Goal: Navigation & Orientation: Find specific page/section

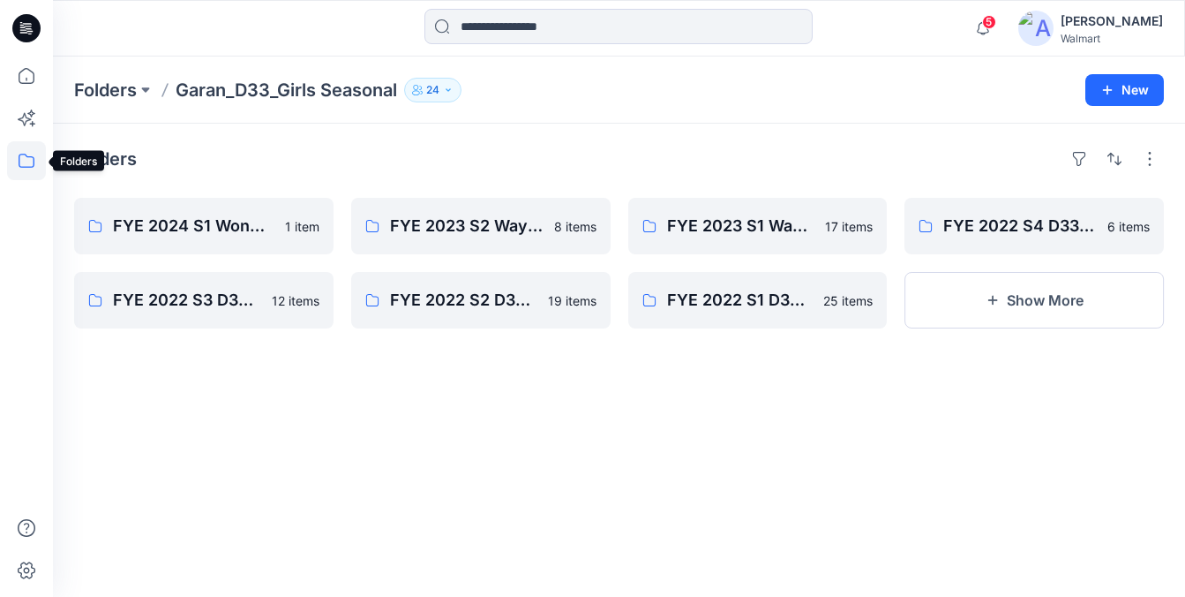
click at [28, 173] on icon at bounding box center [26, 160] width 39 height 39
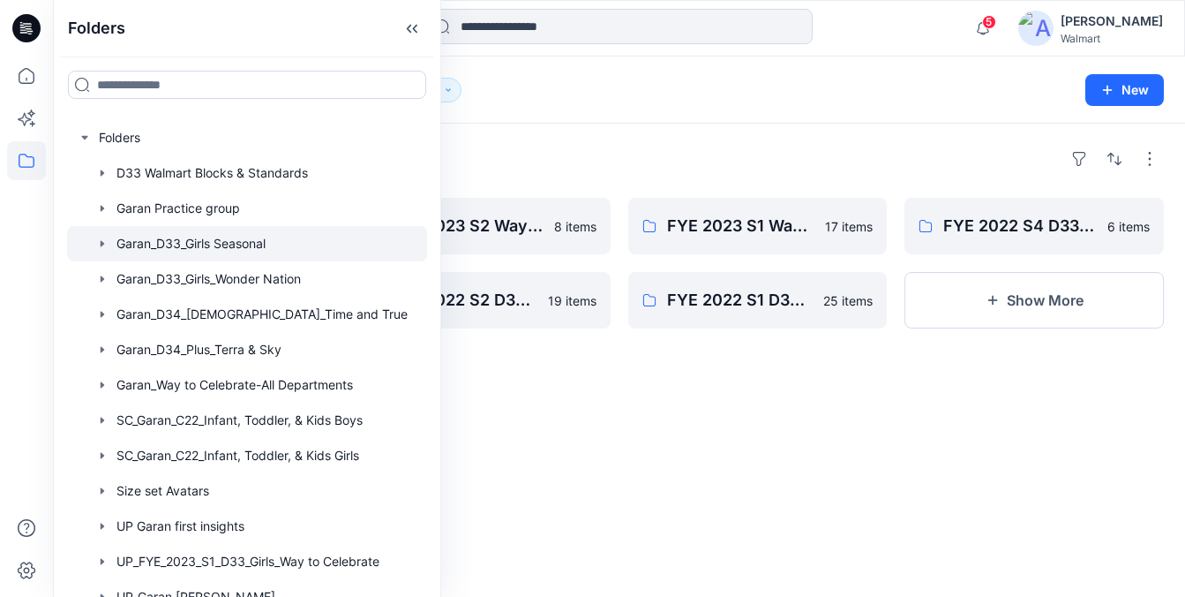
click at [824, 520] on div "Folders FYE 2024 S1 Wonder Nation 1 item FYE 2022 S3 D33 Way to Celebrate - Gar…" at bounding box center [619, 360] width 1132 height 473
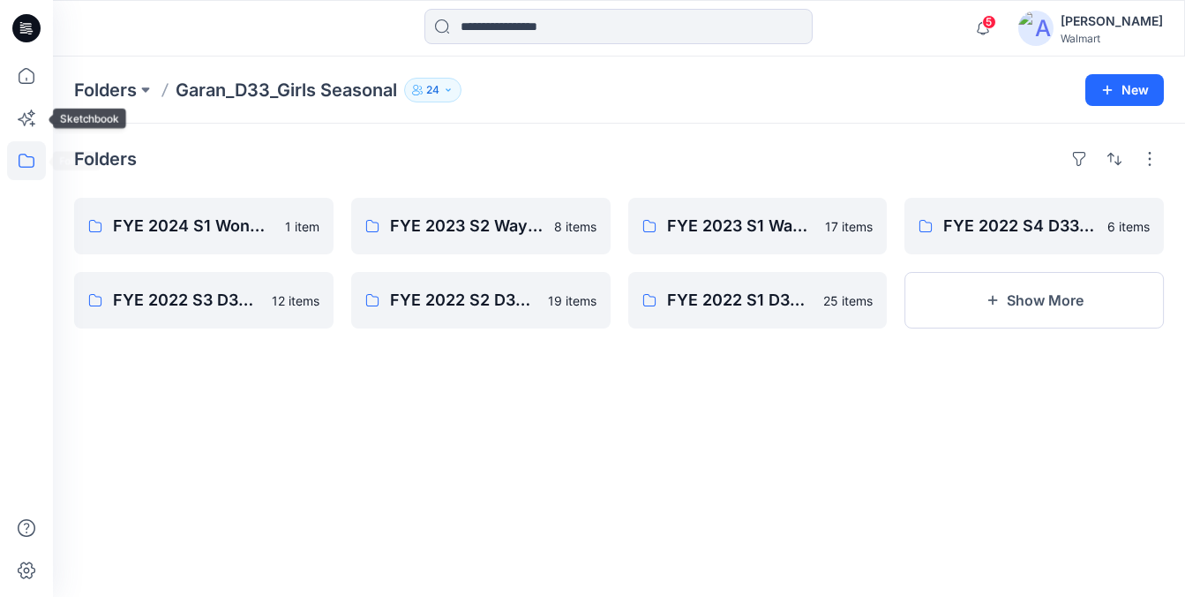
click at [29, 164] on icon at bounding box center [26, 160] width 39 height 39
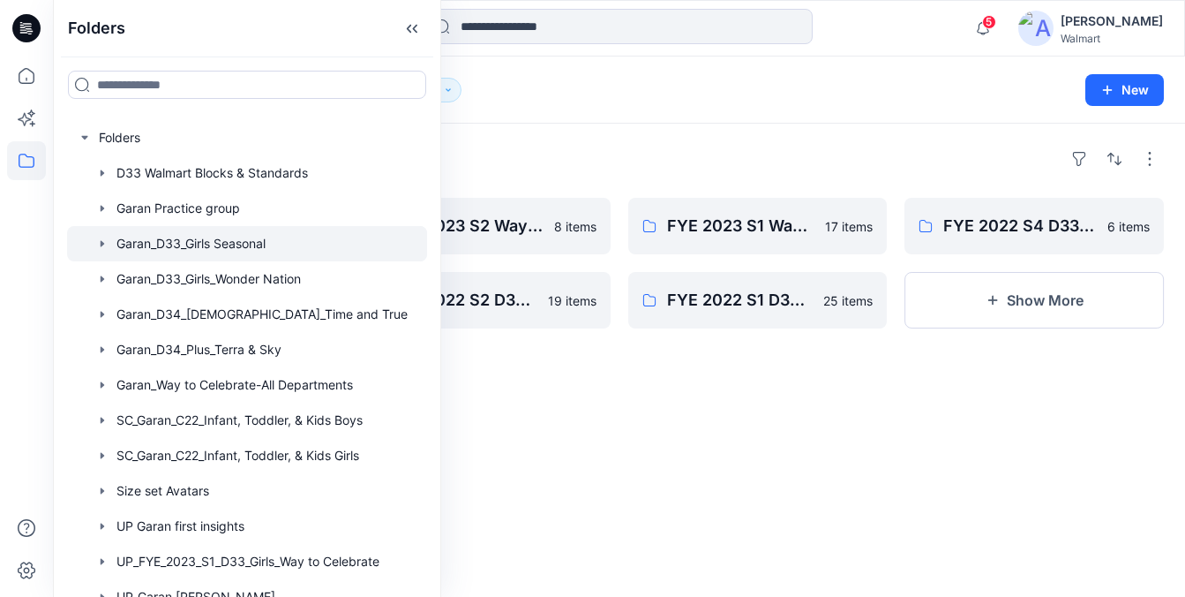
click at [536, 402] on div "Folders FYE 2024 S1 Wonder Nation 1 item FYE 2022 S3 D33 Way to Celebrate - Gar…" at bounding box center [619, 360] width 1132 height 473
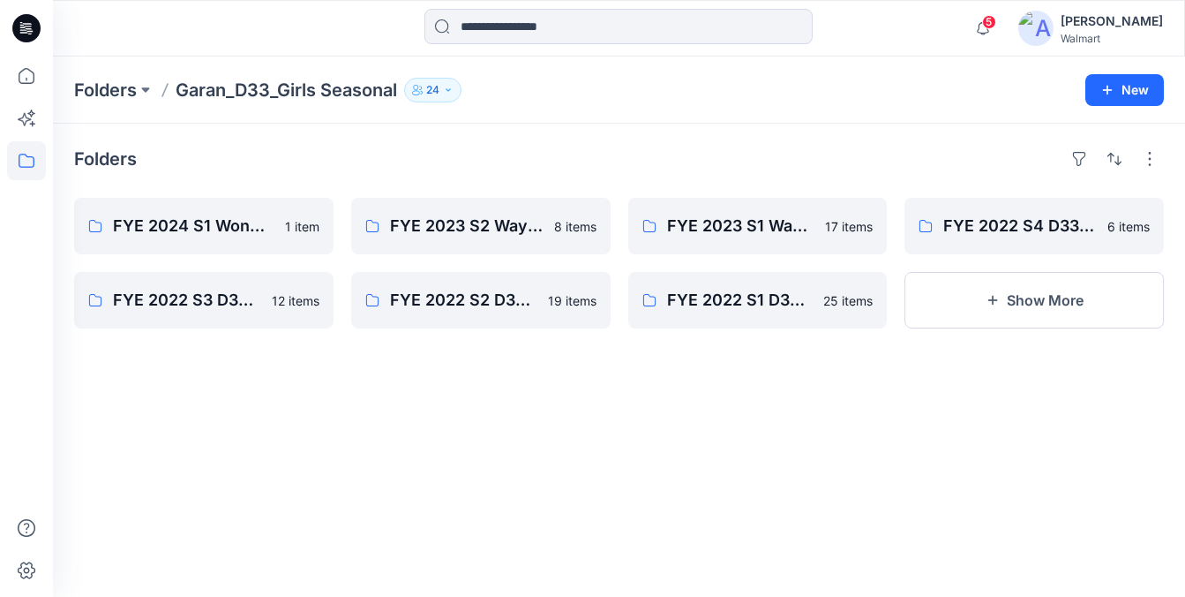
click at [40, 164] on icon at bounding box center [26, 160] width 39 height 39
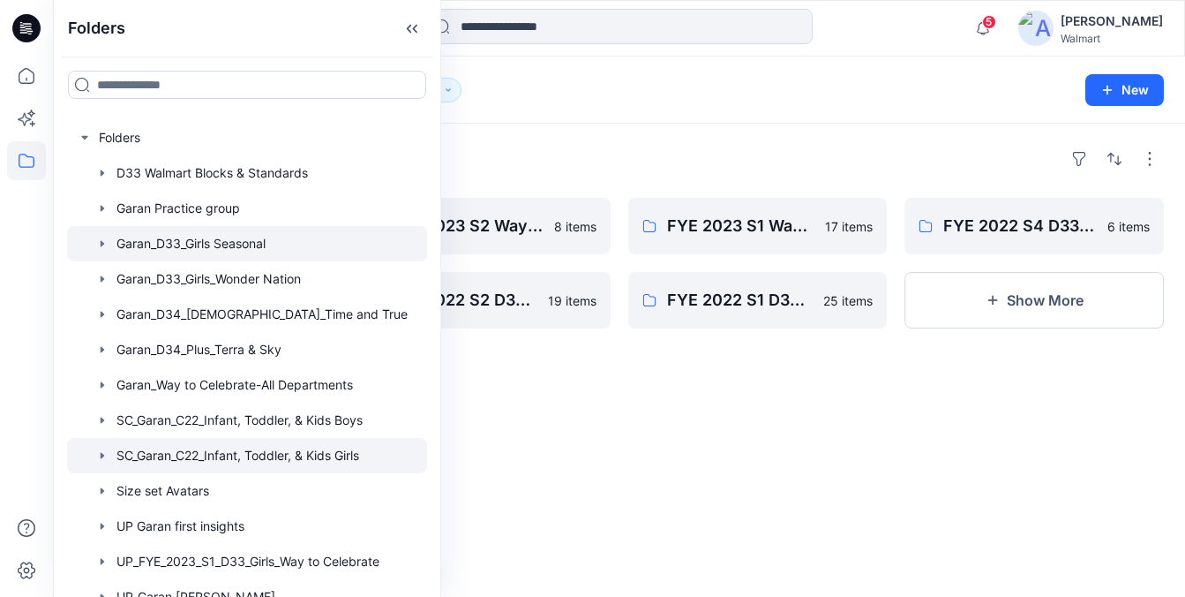
click at [288, 455] on div at bounding box center [247, 455] width 360 height 35
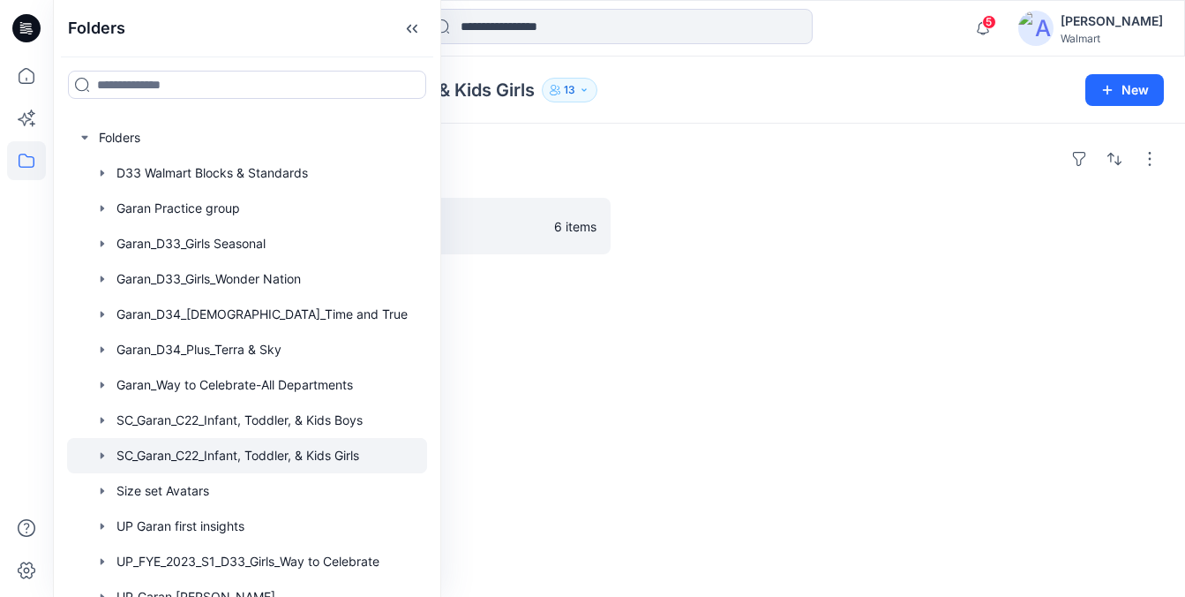
click at [660, 325] on div "Folders F24 6 items SP24 6 items" at bounding box center [619, 360] width 1132 height 473
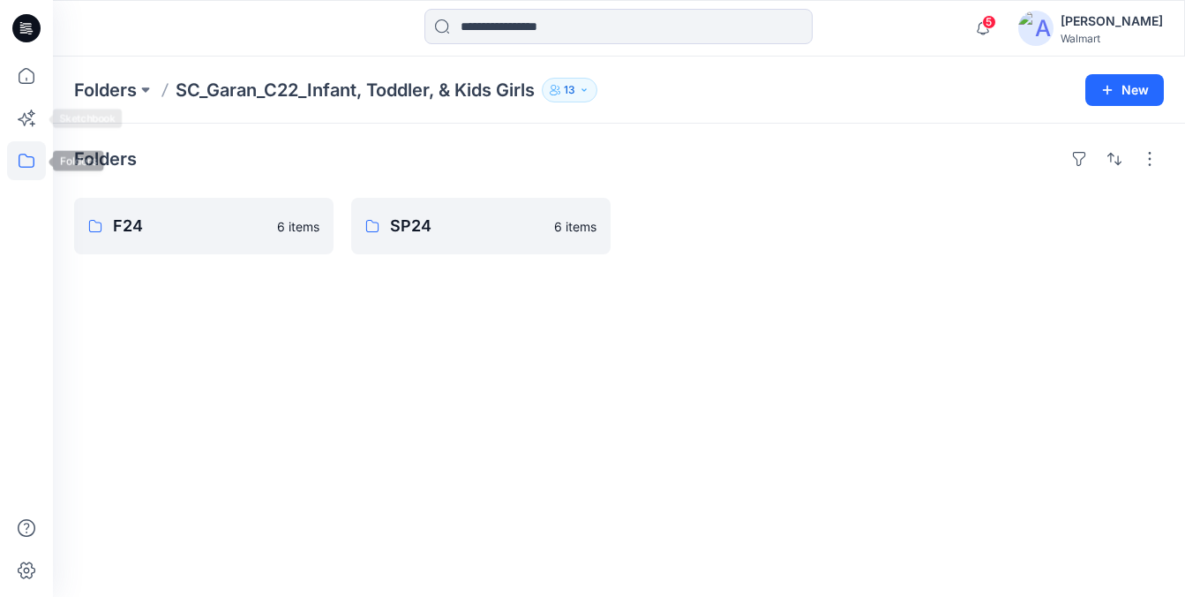
click at [19, 157] on icon at bounding box center [26, 160] width 39 height 39
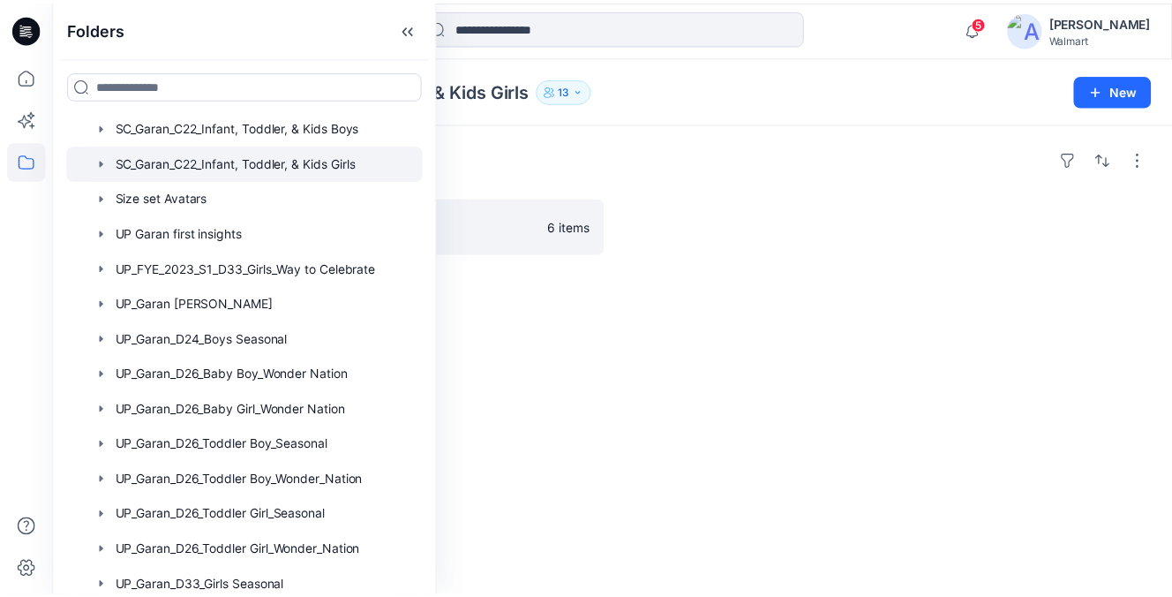
scroll to position [371, 0]
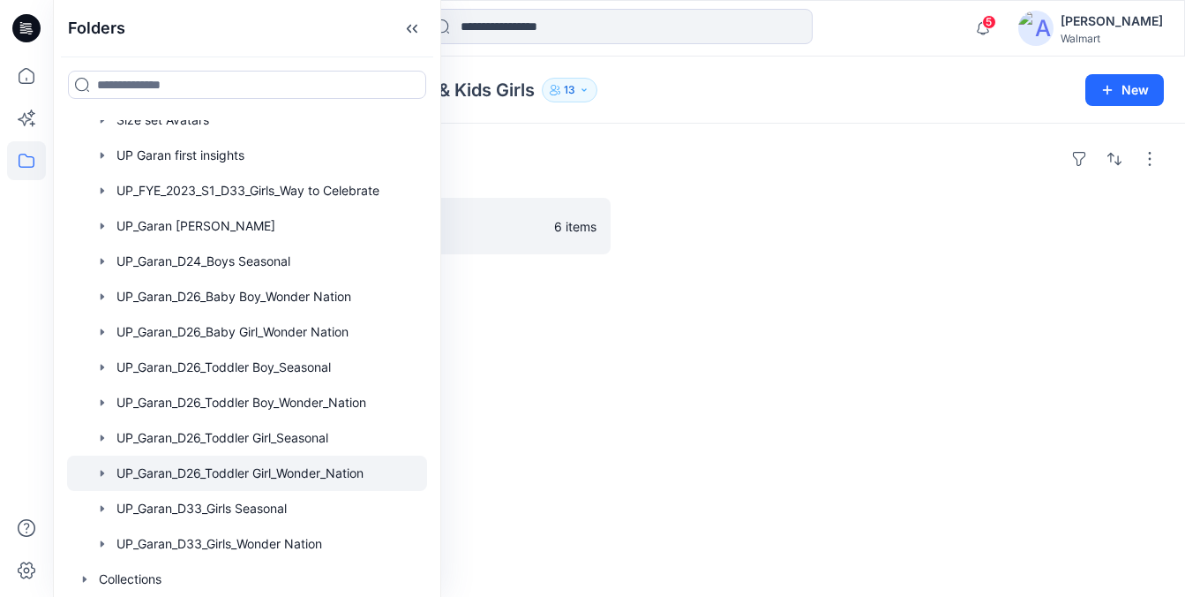
click at [286, 480] on div at bounding box center [247, 472] width 360 height 35
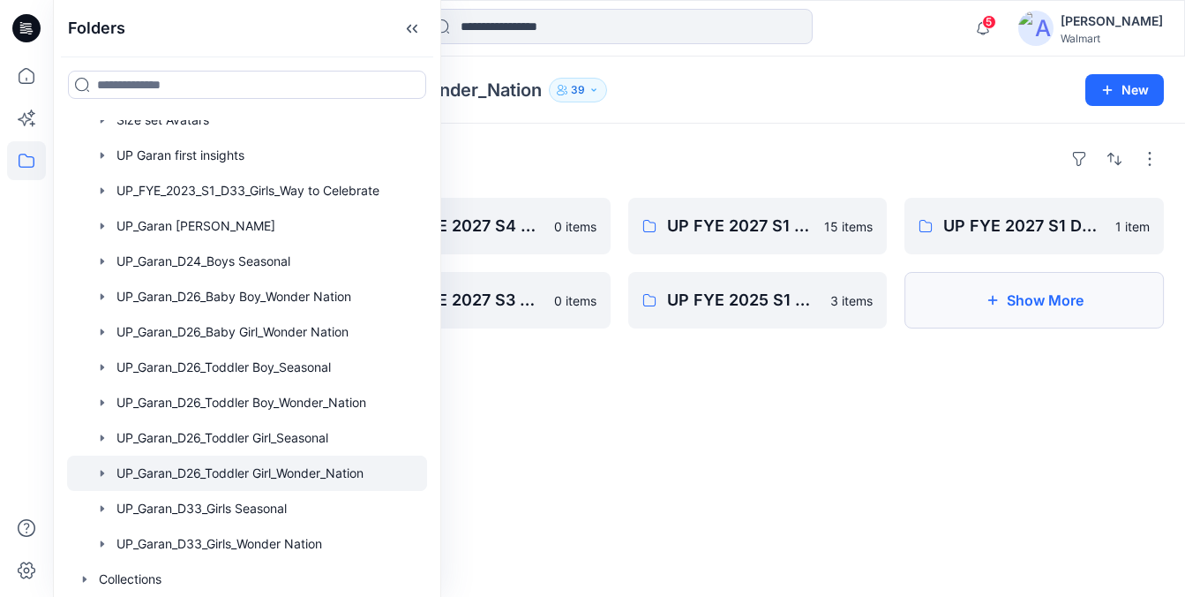
click at [964, 301] on button "Show More" at bounding box center [1034, 300] width 259 height 56
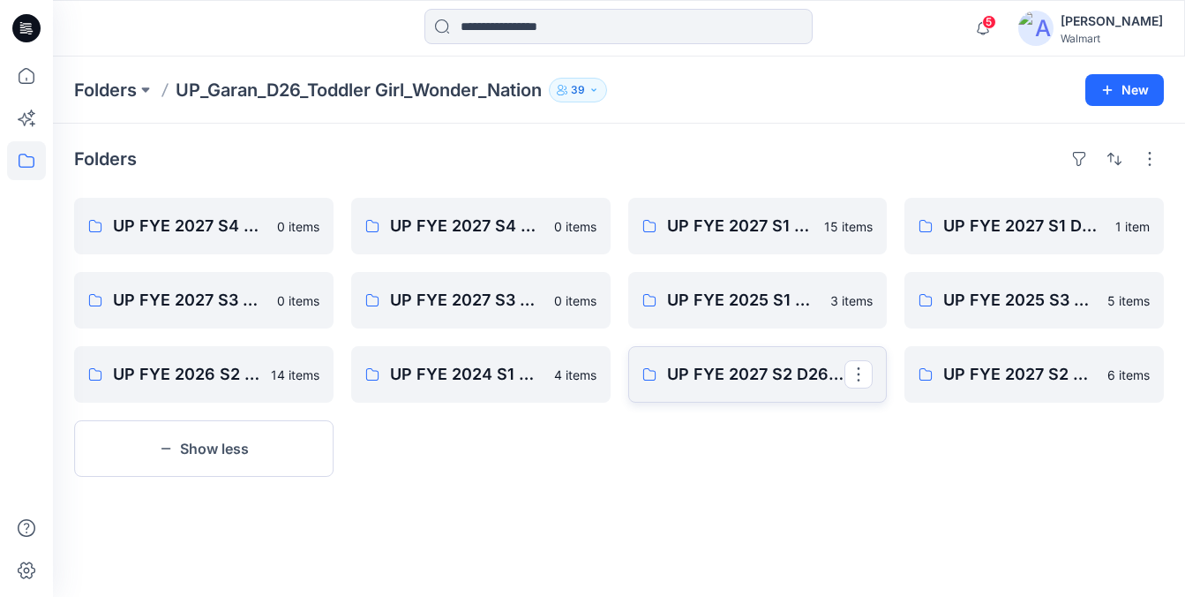
click at [766, 391] on link "UP FYE 2027 S2 D26 TG Hanging Garan" at bounding box center [757, 374] width 259 height 56
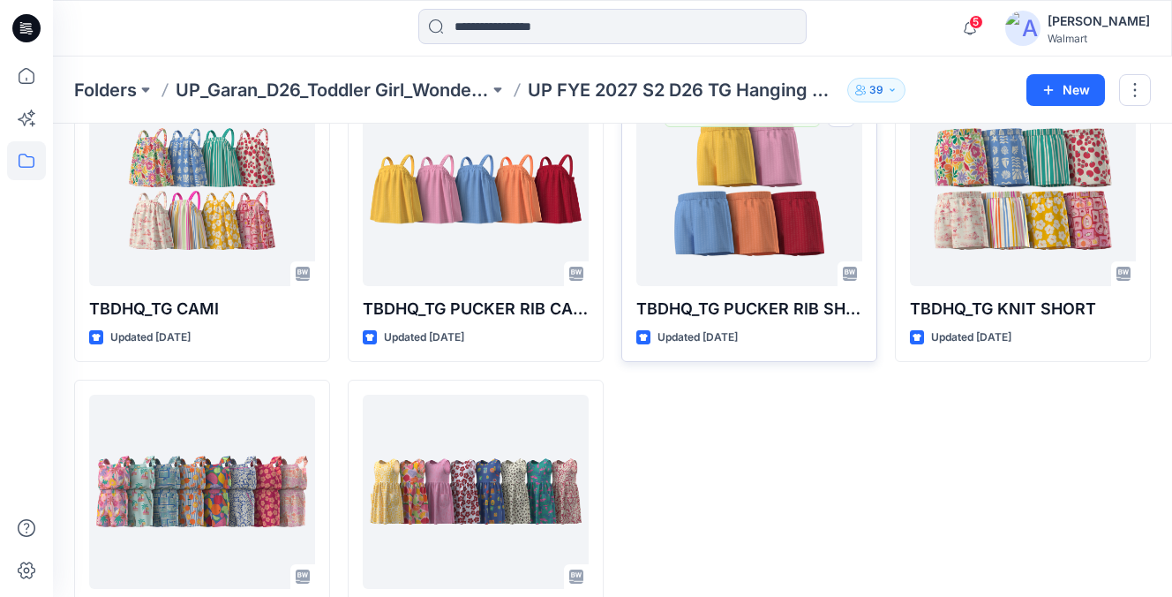
scroll to position [209, 0]
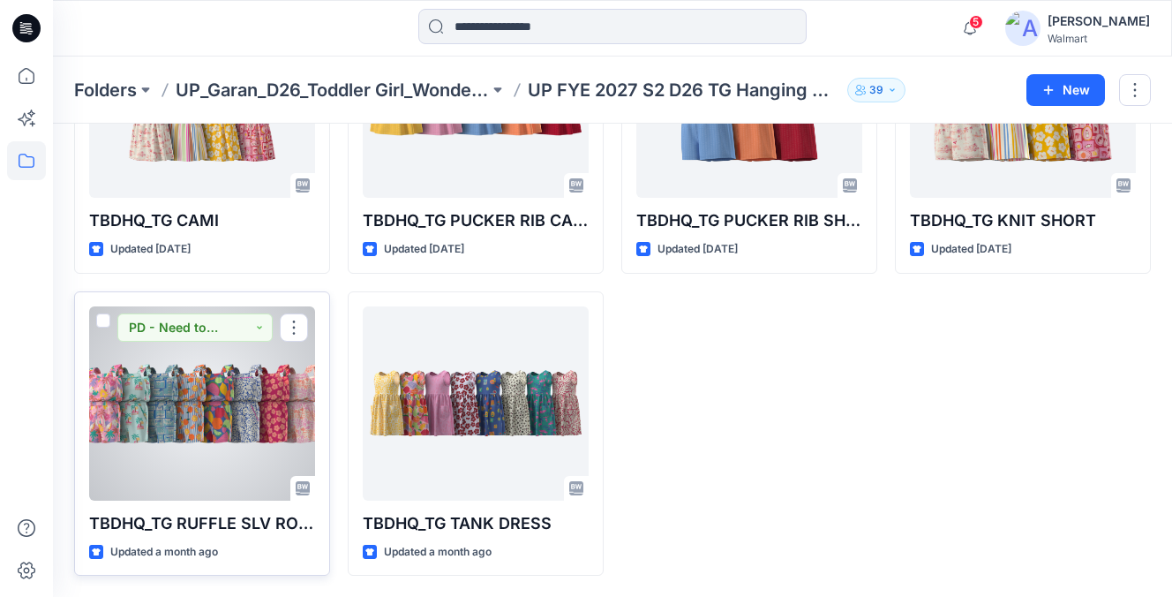
click at [221, 395] on div at bounding box center [202, 403] width 226 height 194
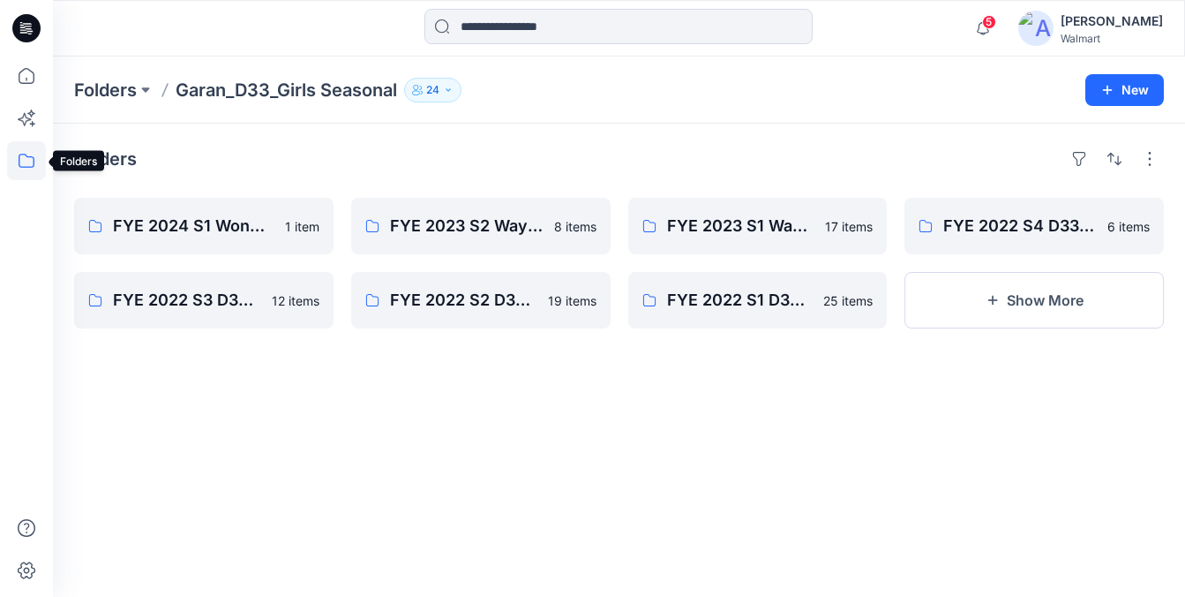
click at [32, 161] on icon at bounding box center [26, 160] width 39 height 39
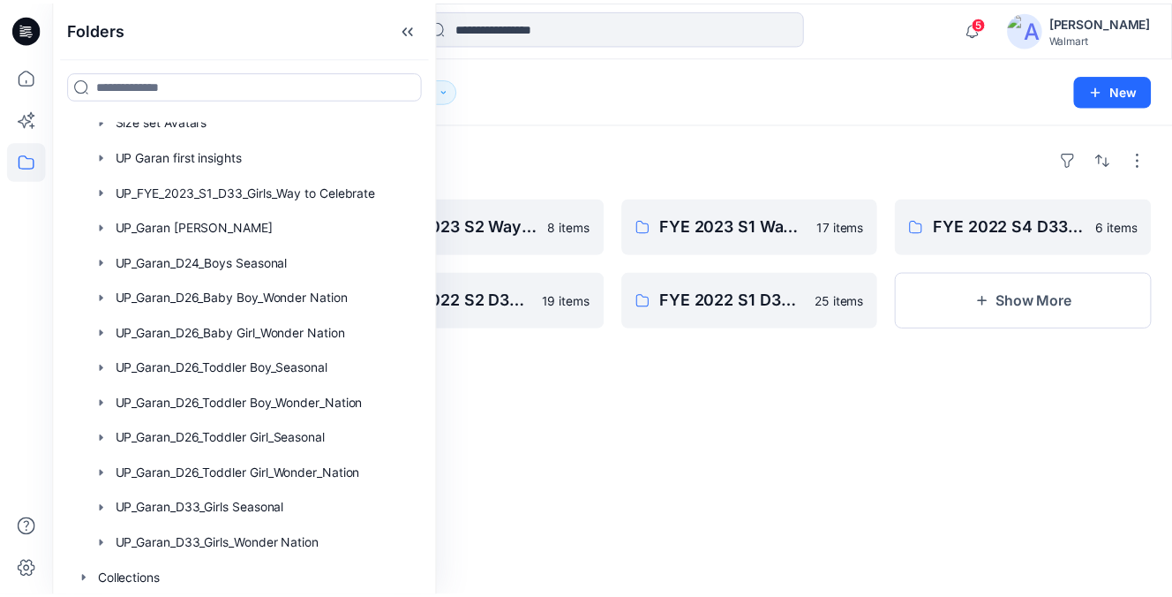
scroll to position [371, 0]
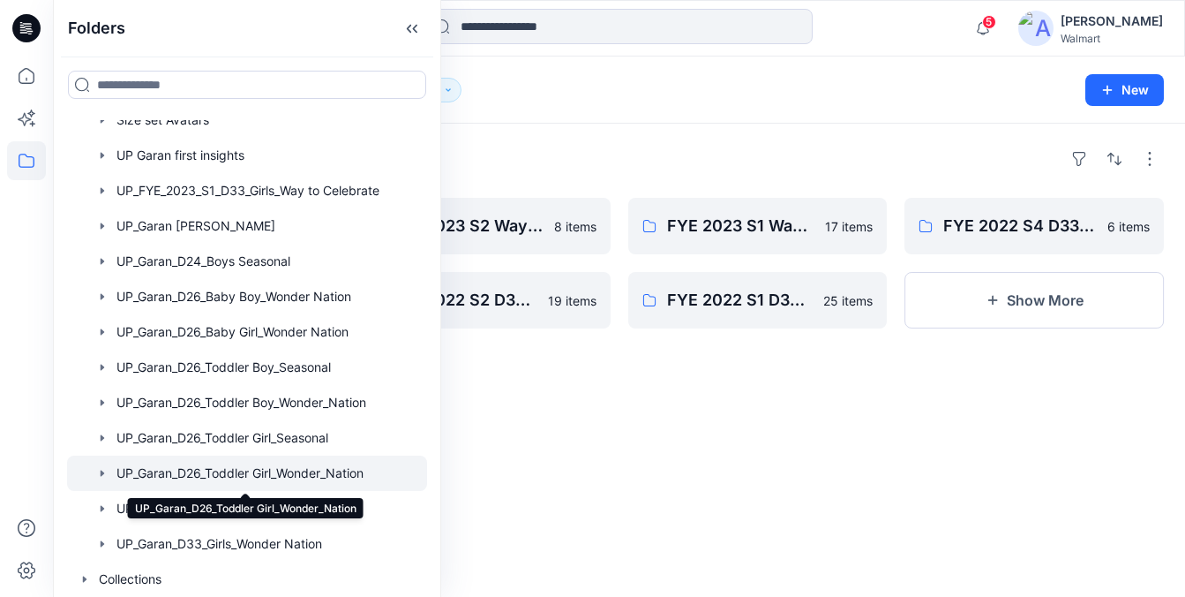
click at [252, 480] on div at bounding box center [247, 472] width 360 height 35
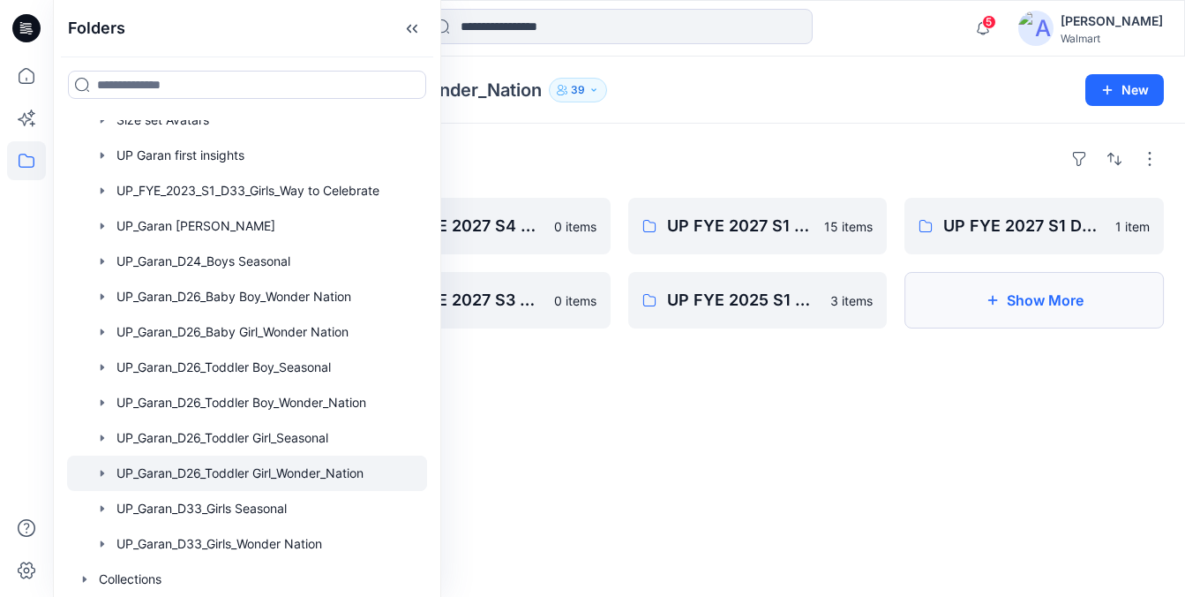
click at [1067, 307] on button "Show More" at bounding box center [1034, 300] width 259 height 56
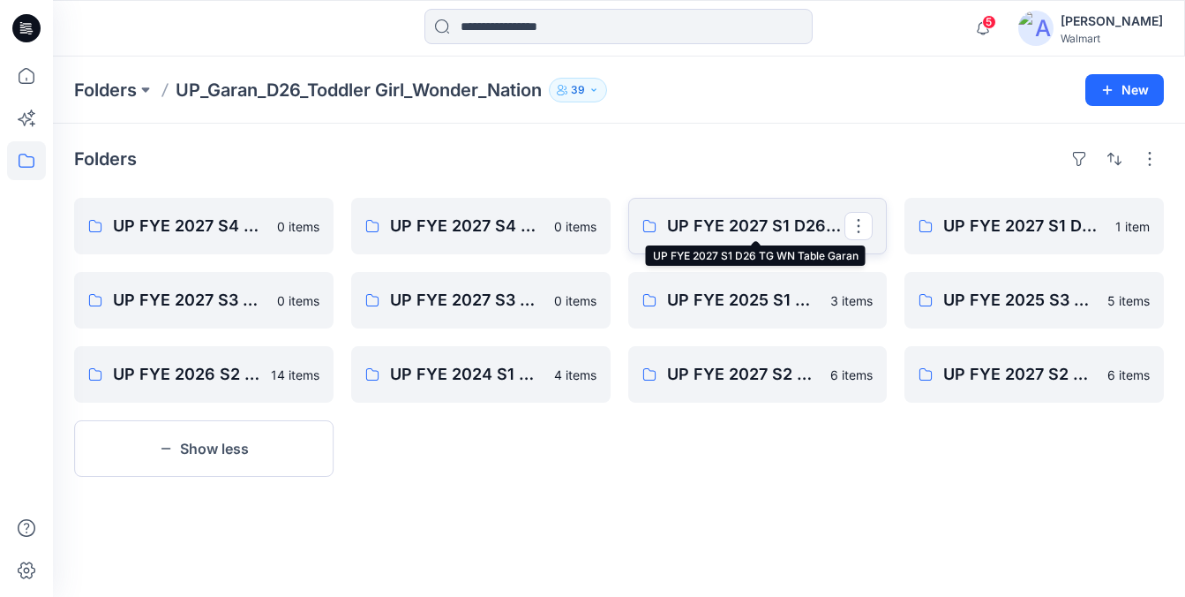
click at [738, 236] on p "UP FYE 2027 S1 D26 TG WN Table Garan" at bounding box center [756, 226] width 178 height 25
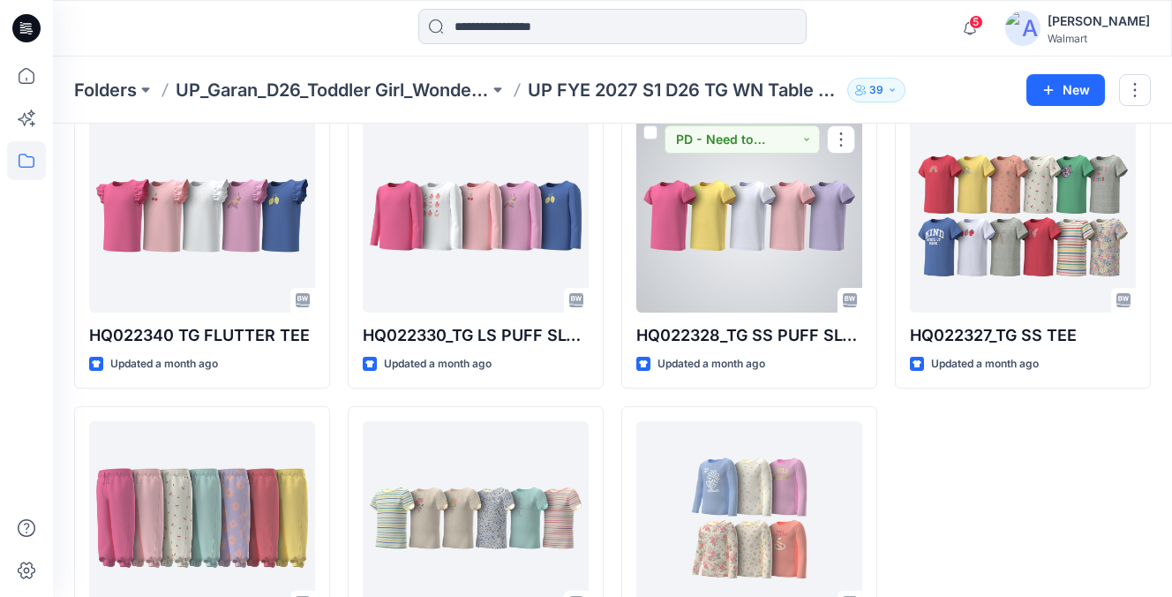
scroll to position [814, 0]
